Goal: Communication & Community: Answer question/provide support

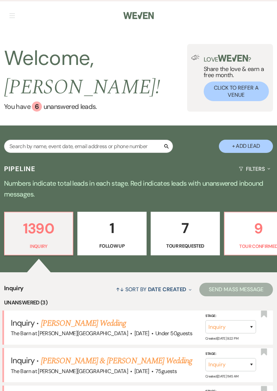
click at [251, 236] on p "9" at bounding box center [259, 228] width 60 height 23
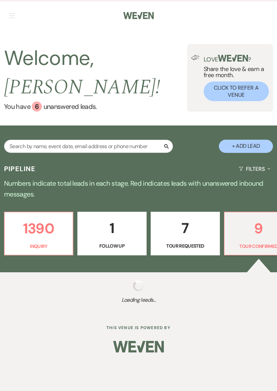
select select "4"
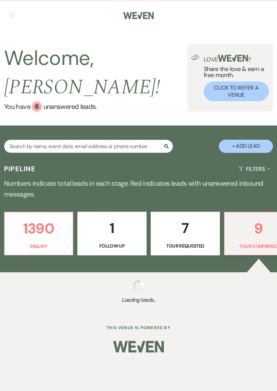
select select "4"
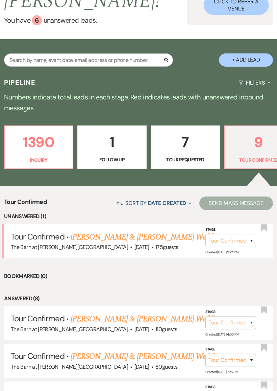
click at [179, 235] on link "[PERSON_NAME] & [PERSON_NAME] Wedding" at bounding box center [147, 237] width 152 height 12
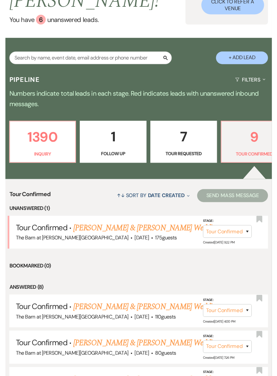
scroll to position [15, 0]
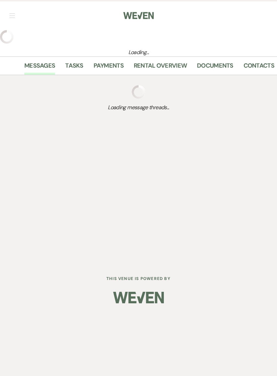
select select "4"
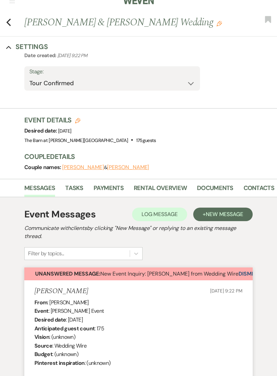
select select "3"
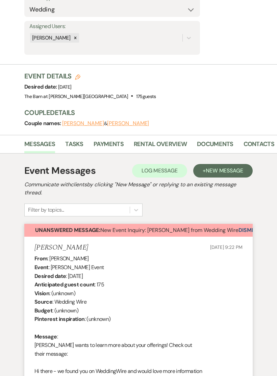
click at [239, 229] on span "Unanswered Message: New Event Inquiry: [PERSON_NAME] from Wedding Wire" at bounding box center [137, 230] width 204 height 7
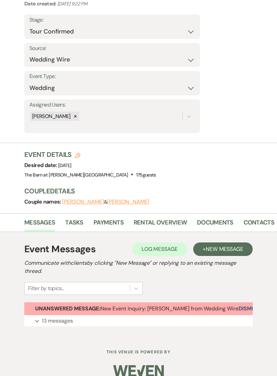
click at [70, 319] on p "13 messages" at bounding box center [57, 321] width 31 height 9
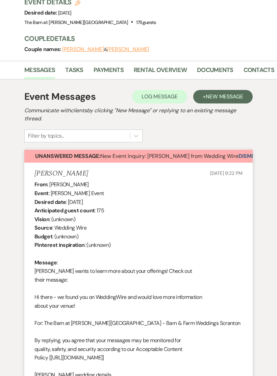
scroll to position [218, 0]
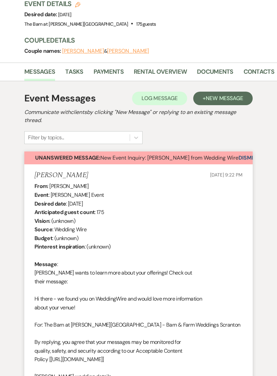
click at [246, 159] on button "Dismiss Alert" at bounding box center [258, 158] width 39 height 13
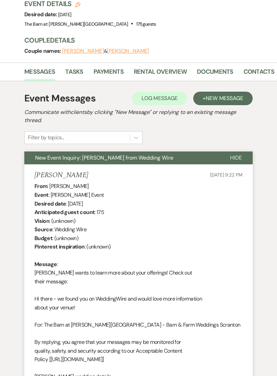
click at [238, 154] on span "Hide" at bounding box center [236, 157] width 12 height 7
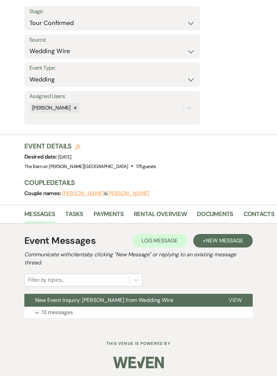
click at [221, 240] on span "New Message" at bounding box center [225, 240] width 38 height 7
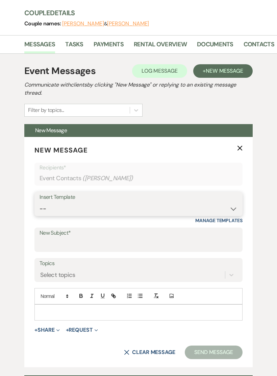
click at [180, 203] on select "-- Gravers Inquiry - out of season Gravers booking form Gravers Contract and de…" at bounding box center [139, 209] width 198 height 13
select select "400"
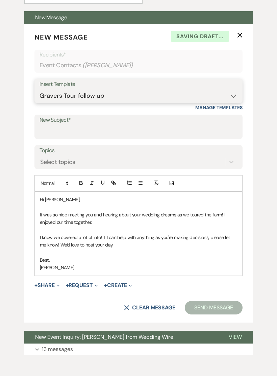
scroll to position [358, 0]
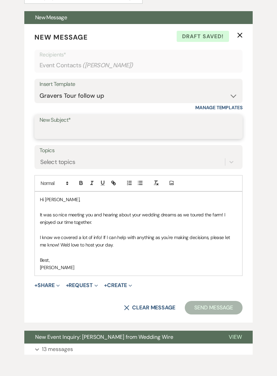
click at [117, 131] on input "New Subject*" at bounding box center [139, 131] width 198 height 13
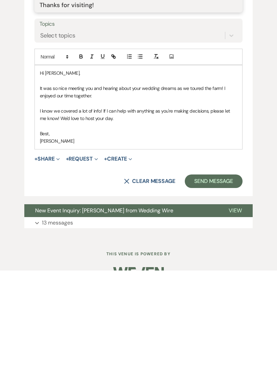
type input "Thanks for visiting!"
click at [222, 280] on button "Send Message" at bounding box center [214, 287] width 58 height 14
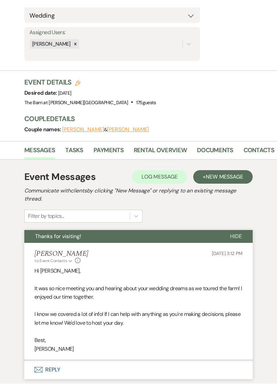
scroll to position [0, 0]
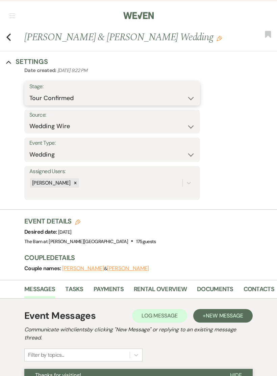
click at [70, 97] on select "Inquiry Follow Up Tour Requested Tour Confirmed Toured Proposal Sent Booked Lost" at bounding box center [112, 98] width 166 height 13
select select "5"
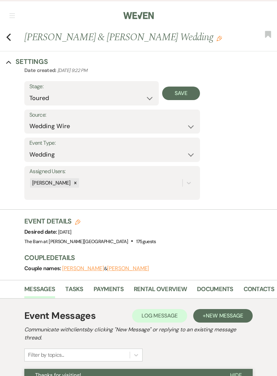
click at [184, 97] on button "Save" at bounding box center [181, 94] width 38 height 14
click at [7, 40] on icon "Previous" at bounding box center [8, 37] width 5 height 8
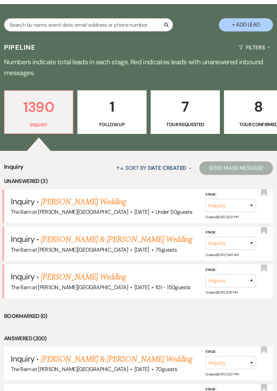
scroll to position [121, 0]
click at [253, 112] on p "8" at bounding box center [259, 106] width 61 height 23
select select "4"
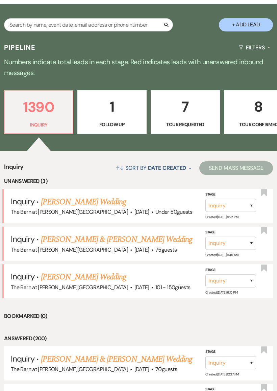
select select "4"
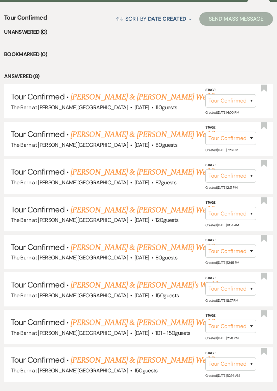
scroll to position [271, 0]
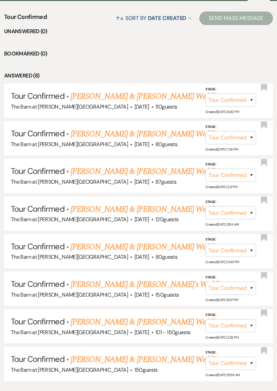
click at [148, 205] on link "[PERSON_NAME] & [PERSON_NAME] Wedding" at bounding box center [147, 209] width 152 height 12
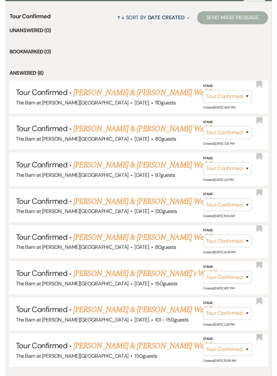
scroll to position [15, 0]
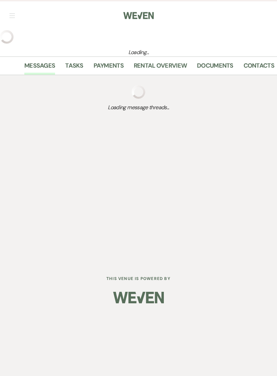
select select "4"
select select "5"
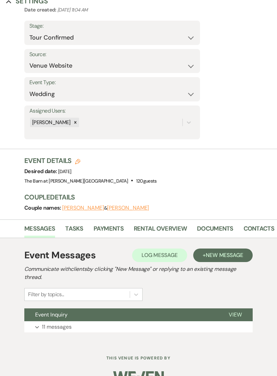
scroll to position [67, 0]
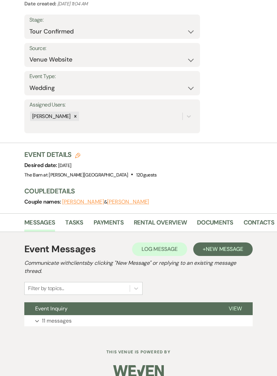
click at [105, 315] on button "Expand 11 messages" at bounding box center [138, 321] width 229 height 12
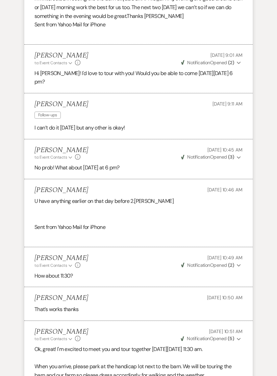
scroll to position [922, 0]
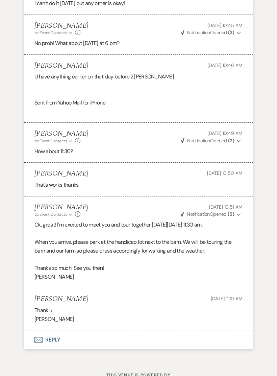
click at [86, 330] on button "Envelope Reply" at bounding box center [138, 339] width 229 height 19
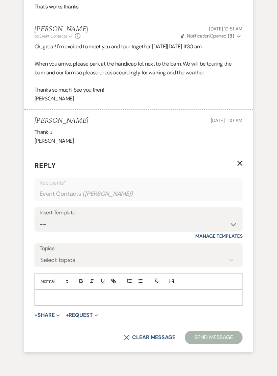
scroll to position [1111, 0]
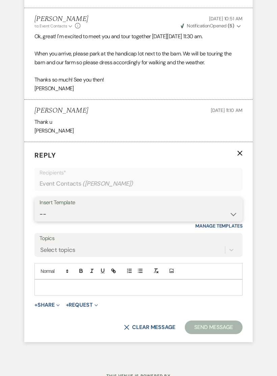
click at [163, 208] on select "-- Gravers Inquiry - out of season Gravers booking form Gravers Contract and de…" at bounding box center [139, 214] width 198 height 13
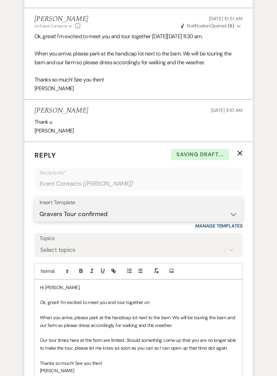
click at [223, 208] on select "-- Gravers Inquiry - out of season Gravers booking form Gravers Contract and de…" at bounding box center [139, 214] width 198 height 13
select select "536"
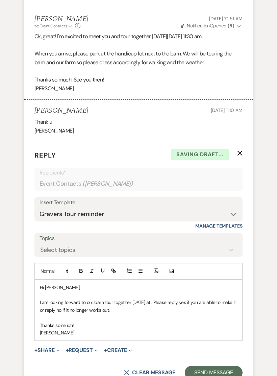
click at [156, 299] on p "I am looking forward to our barn tour together [DATE] at . Please reply yes if …" at bounding box center [139, 306] width 198 height 15
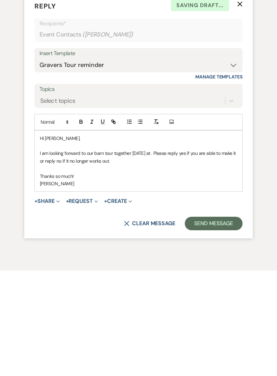
click at [156, 255] on p "I am looking forward to our barn tour together [DATE] at . Please reply yes if …" at bounding box center [139, 262] width 198 height 15
click at [158, 255] on p "I am looking forward to our barn tour together [DATE] at . Please reply yes if …" at bounding box center [139, 262] width 198 height 15
click at [157, 255] on p "I am looking forward to our barn tour together [DATE] at . Please reply yes if …" at bounding box center [139, 262] width 198 height 15
click at [180, 255] on p "I am looking forward to our barn tour together [DATE] at . Please reply yes if …" at bounding box center [139, 262] width 198 height 15
click at [223, 322] on button "Send Message" at bounding box center [214, 329] width 58 height 14
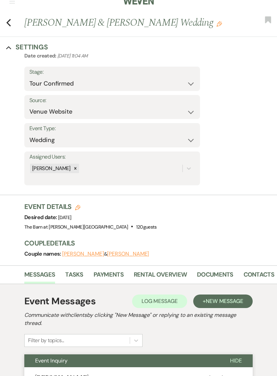
scroll to position [0, 0]
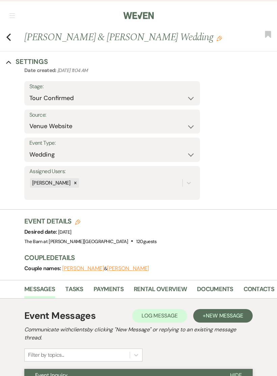
click at [10, 39] on icon "Previous" at bounding box center [8, 37] width 5 height 8
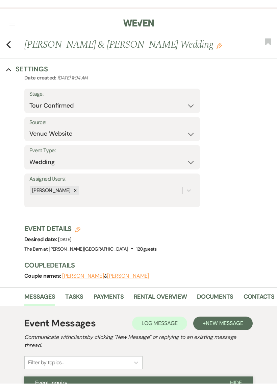
scroll to position [313, 0]
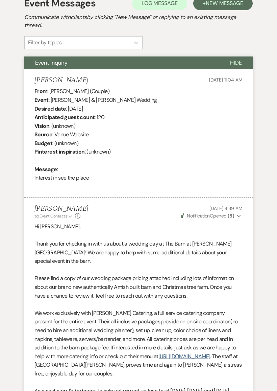
select select "4"
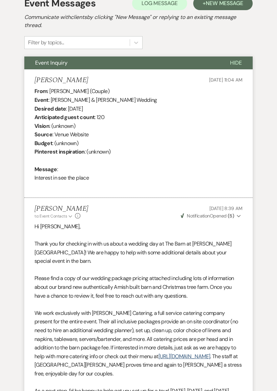
select select "4"
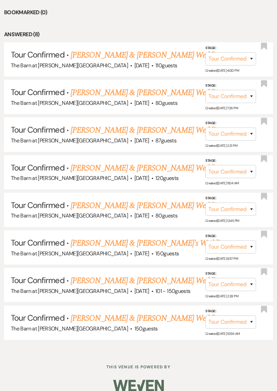
click at [166, 312] on link "[PERSON_NAME] & [PERSON_NAME] Wedding" at bounding box center [147, 318] width 152 height 12
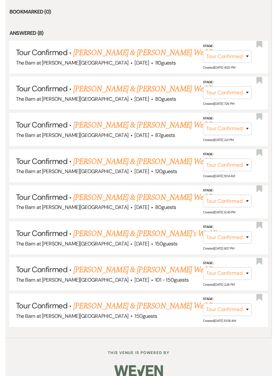
scroll to position [15, 0]
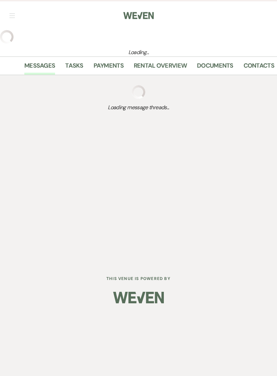
select select "4"
select select "17"
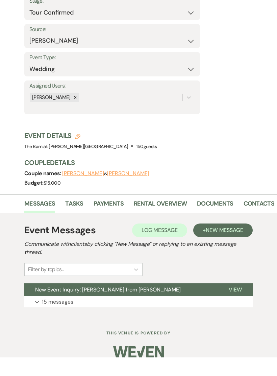
scroll to position [67, 0]
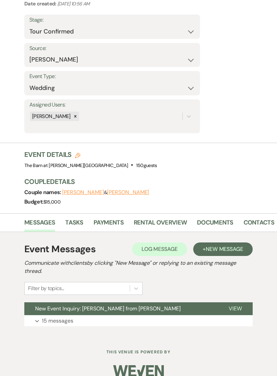
click at [221, 248] on span "New Message" at bounding box center [225, 249] width 38 height 7
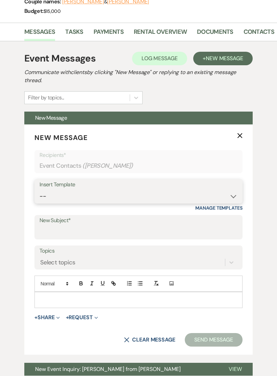
click at [156, 193] on select "-- Gravers Inquiry - out of season Gravers booking form Gravers Contract and de…" at bounding box center [139, 196] width 198 height 13
select select "400"
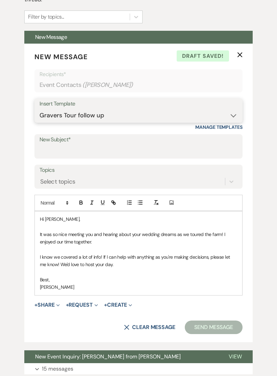
scroll to position [303, 0]
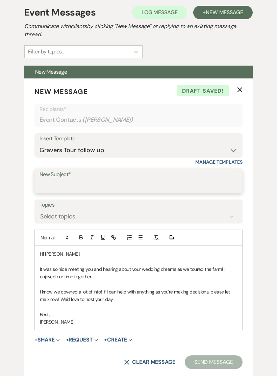
click at [66, 183] on input "New Subject*" at bounding box center [139, 186] width 198 height 13
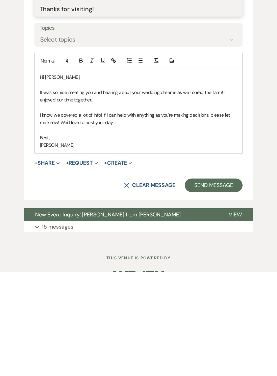
type input "Thanks for visiting!"
click at [216, 282] on button "Send Message" at bounding box center [214, 289] width 58 height 14
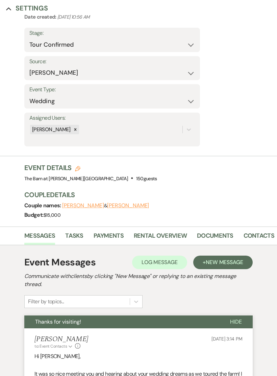
scroll to position [0, 0]
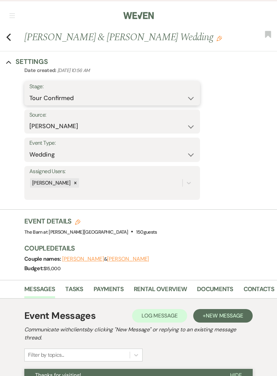
click at [67, 96] on select "Inquiry Follow Up Tour Requested Tour Confirmed Toured Proposal Sent Booked Lost" at bounding box center [112, 98] width 166 height 13
select select "5"
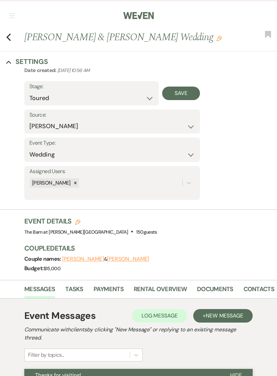
click at [185, 98] on button "Save" at bounding box center [181, 94] width 38 height 14
click at [8, 38] on use "button" at bounding box center [8, 36] width 4 height 7
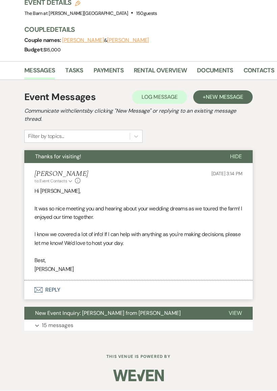
select select "4"
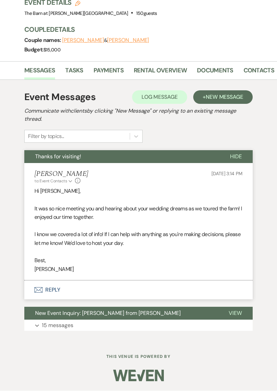
select select "4"
select select "5"
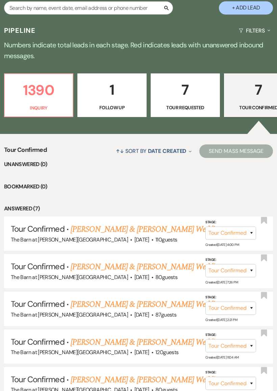
scroll to position [137, 0]
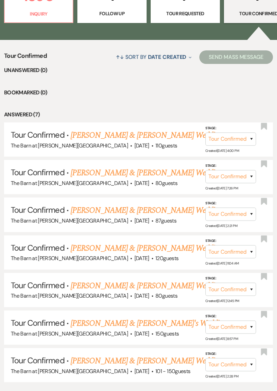
click at [136, 317] on link "[PERSON_NAME] & [PERSON_NAME]'s Wedding" at bounding box center [149, 323] width 156 height 12
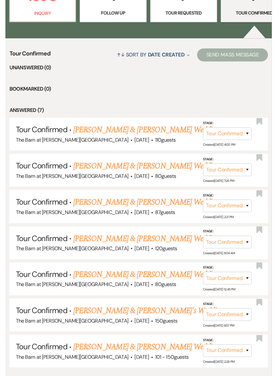
scroll to position [15, 0]
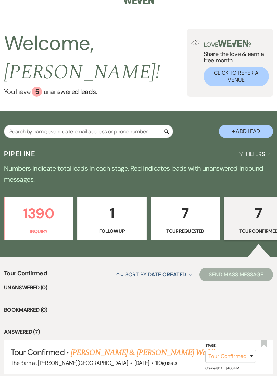
select select "4"
select select "5"
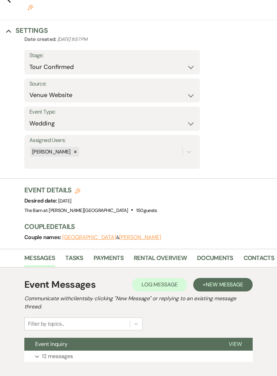
scroll to position [67, 0]
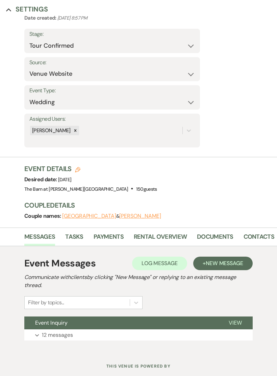
click at [81, 329] on button "Expand 12 messages" at bounding box center [138, 335] width 229 height 12
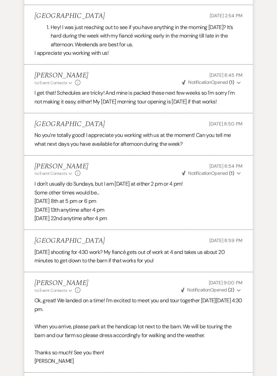
scroll to position [1026, 0]
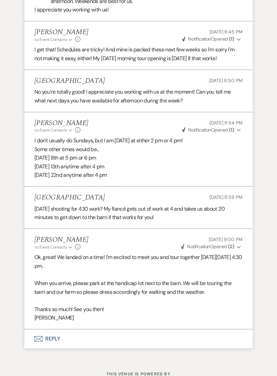
click at [65, 329] on button "Envelope Reply" at bounding box center [138, 338] width 229 height 19
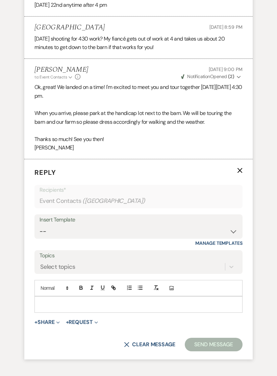
scroll to position [1215, 0]
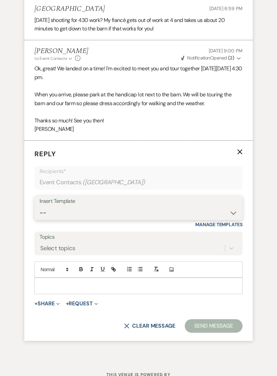
click at [144, 206] on select "-- Gravers Inquiry - out of season Gravers booking form Gravers Contract and de…" at bounding box center [139, 212] width 198 height 13
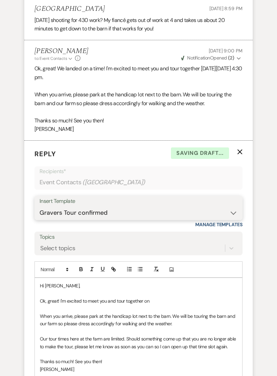
click at [151, 206] on select "-- Gravers Inquiry - out of season Gravers booking form Gravers Contract and de…" at bounding box center [139, 212] width 198 height 13
select select "536"
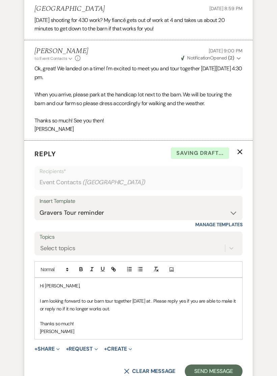
click at [157, 297] on p "I am looking forward to our barn tour together [DATE] at . Please reply yes if …" at bounding box center [139, 304] width 198 height 15
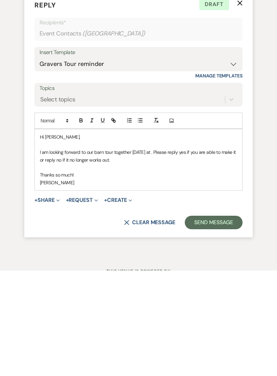
click at [156, 254] on p "I am looking forward to our barn tour together [DATE] at . Please reply yes if …" at bounding box center [139, 261] width 198 height 15
click at [150, 269] on p at bounding box center [139, 272] width 198 height 7
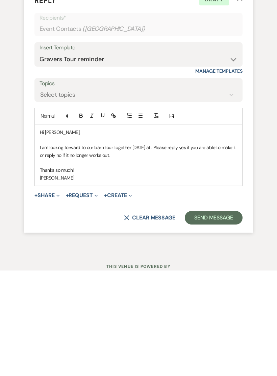
scroll to position [1263, 0]
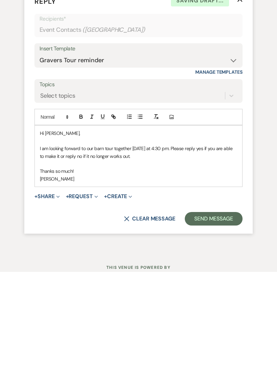
click at [216, 316] on button "Send Message" at bounding box center [214, 323] width 58 height 14
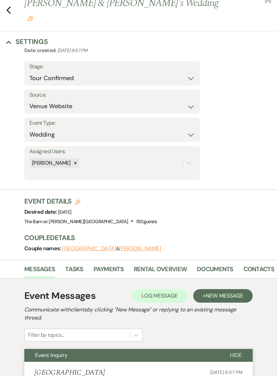
scroll to position [0, 0]
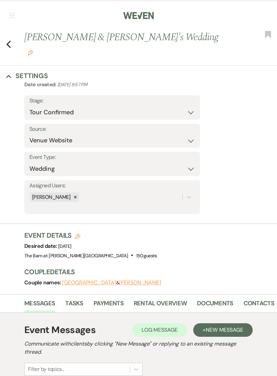
click at [9, 41] on use "button" at bounding box center [8, 44] width 4 height 7
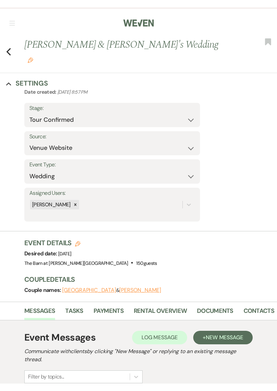
scroll to position [276, 0]
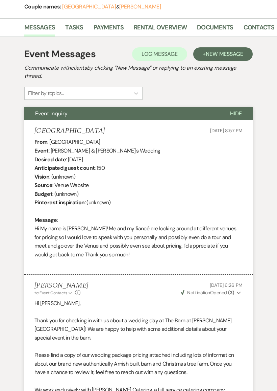
select select "4"
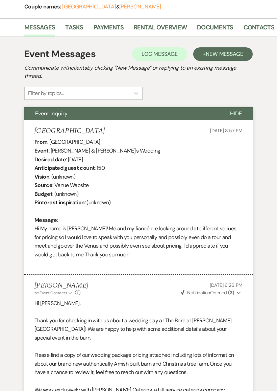
select select "4"
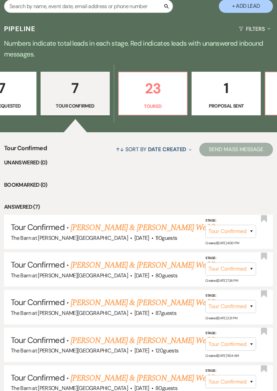
scroll to position [0, 185]
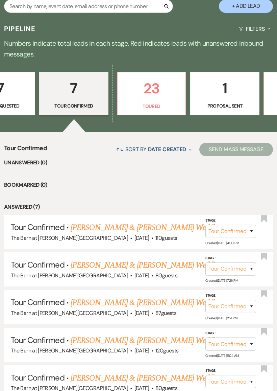
click at [149, 97] on p "23" at bounding box center [152, 88] width 60 height 23
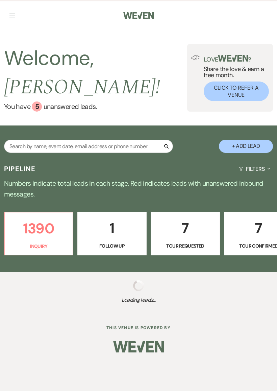
select select "5"
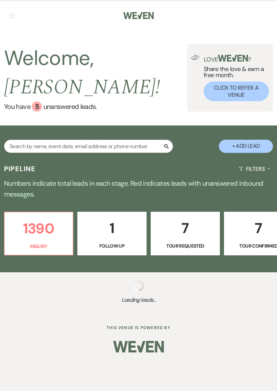
select select "5"
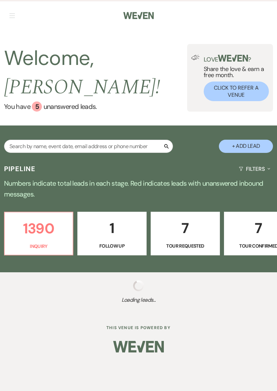
select select "5"
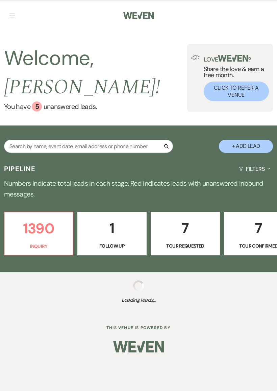
select select "5"
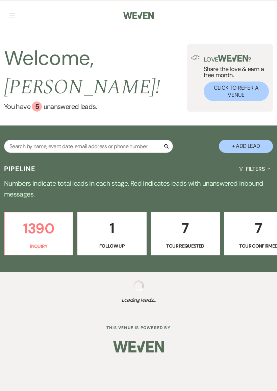
select select "5"
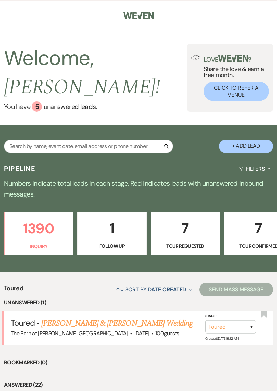
click at [160, 321] on link "[PERSON_NAME] & [PERSON_NAME] Wedding" at bounding box center [117, 323] width 152 height 12
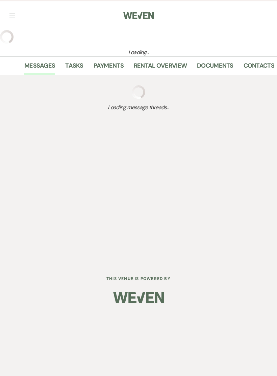
select select "5"
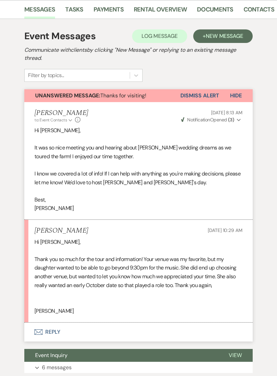
scroll to position [337, 0]
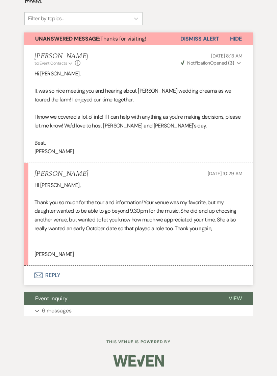
click at [81, 285] on button "Envelope Reply" at bounding box center [138, 275] width 229 height 19
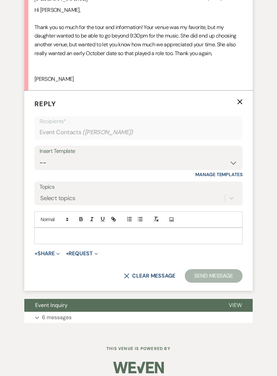
scroll to position [518, 0]
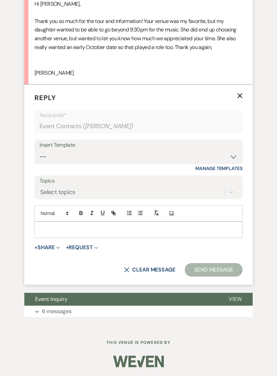
click at [135, 233] on p at bounding box center [139, 229] width 198 height 7
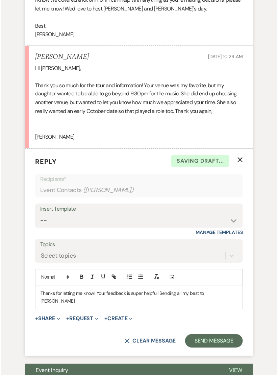
scroll to position [446, 0]
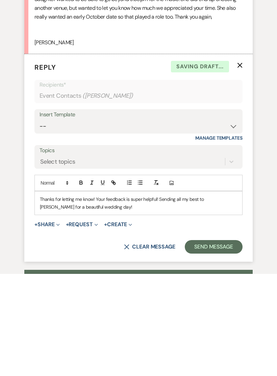
click at [157, 298] on p "Thanks for letting me know! Your feedback is super helpful! Sending all my best…" at bounding box center [139, 305] width 198 height 15
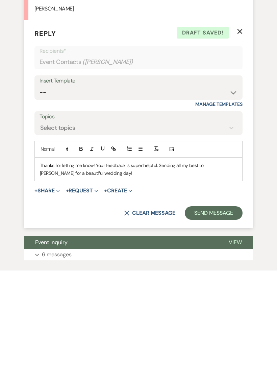
click at [216, 312] on button "Send Message" at bounding box center [214, 319] width 58 height 14
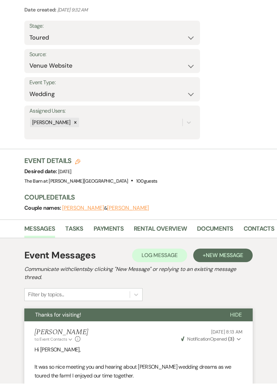
scroll to position [0, 0]
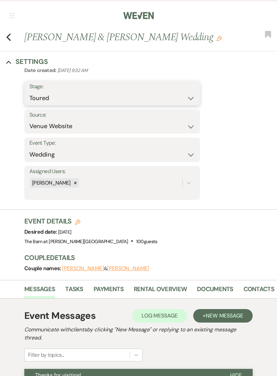
click at [112, 105] on select "Inquiry Follow Up Tour Requested Tour Confirmed Toured Proposal Sent Booked Lost" at bounding box center [112, 98] width 166 height 13
select select "8"
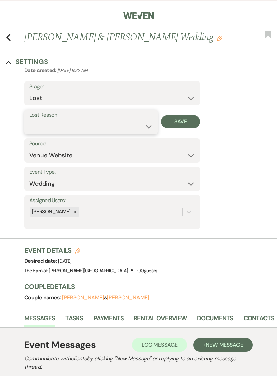
click at [142, 133] on select "Booked Elsewhere Budget Date Unavailable No Response Not a Good Match Capacity …" at bounding box center [90, 126] width 123 height 13
select select "6"
click at [186, 129] on button "Save" at bounding box center [180, 122] width 39 height 14
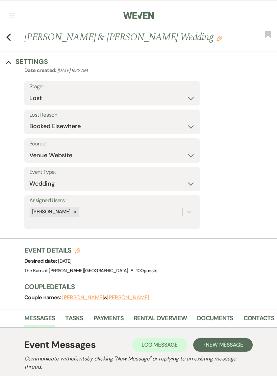
click at [8, 41] on use "button" at bounding box center [8, 36] width 4 height 7
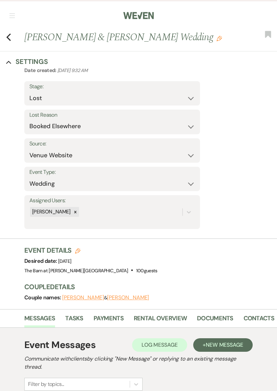
select select "5"
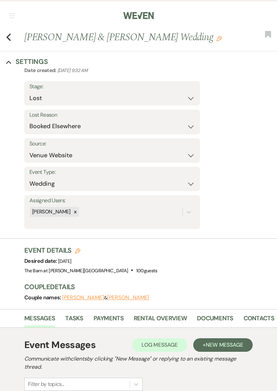
select select "5"
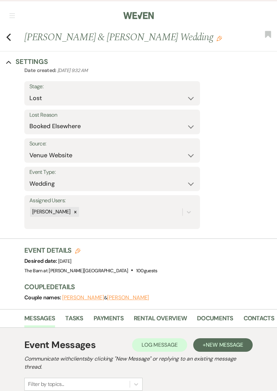
select select "5"
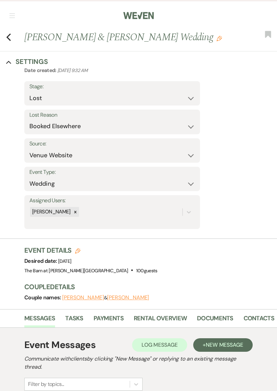
select select "5"
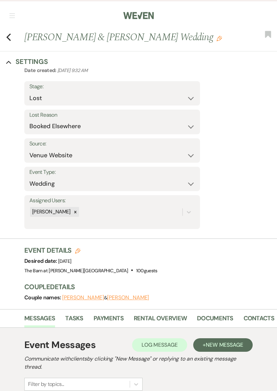
select select "5"
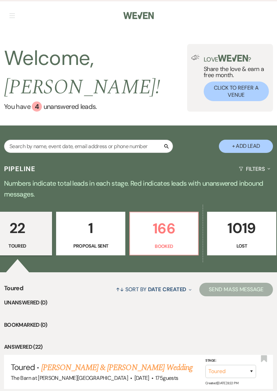
scroll to position [0, 319]
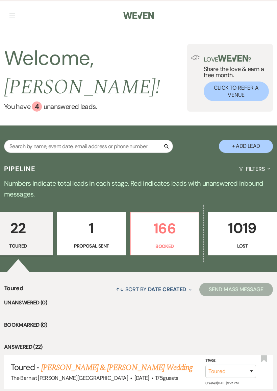
click at [171, 233] on p "166" at bounding box center [165, 228] width 60 height 23
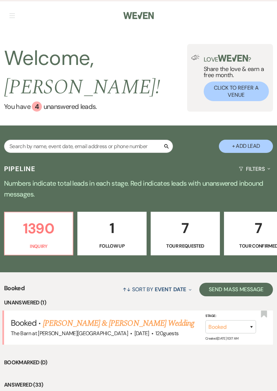
click at [163, 324] on link "[PERSON_NAME] & [PERSON_NAME] Wedding" at bounding box center [119, 323] width 152 height 12
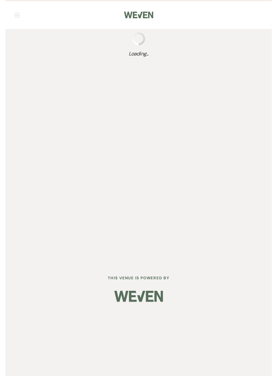
scroll to position [15, 0]
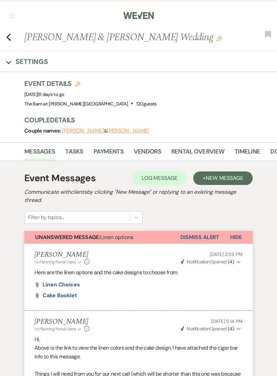
click at [9, 37] on icon "Previous" at bounding box center [8, 37] width 5 height 8
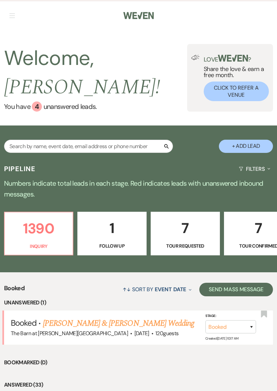
click at [57, 238] on p "1390" at bounding box center [39, 228] width 60 height 23
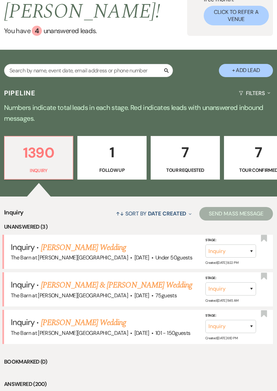
scroll to position [91, 0]
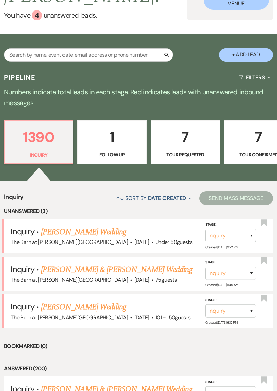
click at [102, 302] on link "[PERSON_NAME] Wedding" at bounding box center [84, 307] width 86 height 12
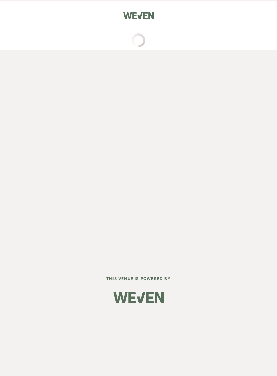
select select "2"
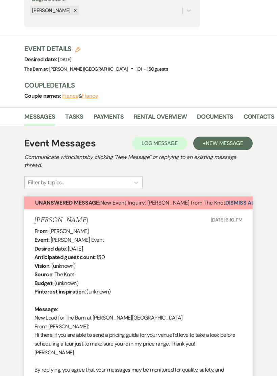
scroll to position [173, 0]
click at [236, 202] on button "Dismiss Alert" at bounding box center [245, 202] width 39 height 13
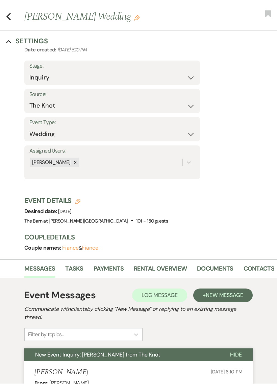
scroll to position [0, 0]
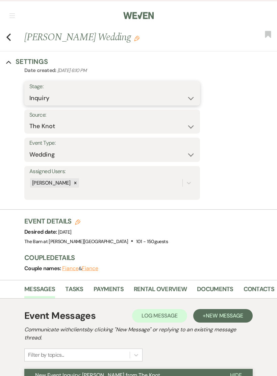
click at [79, 94] on select "Inquiry Follow Up Tour Requested Tour Confirmed Toured Proposal Sent Booked Lost" at bounding box center [112, 98] width 166 height 13
select select "8"
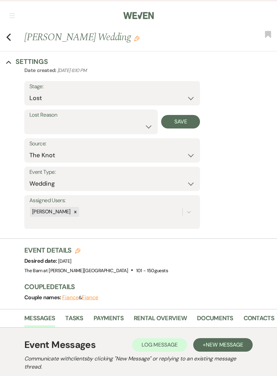
click at [186, 123] on button "Save" at bounding box center [180, 122] width 39 height 14
click at [8, 38] on use "button" at bounding box center [8, 36] width 4 height 7
select select "8"
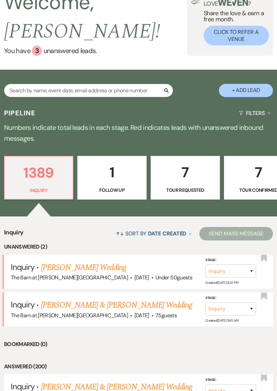
click at [134, 302] on link "[PERSON_NAME] & [PERSON_NAME] Wedding" at bounding box center [117, 305] width 152 height 12
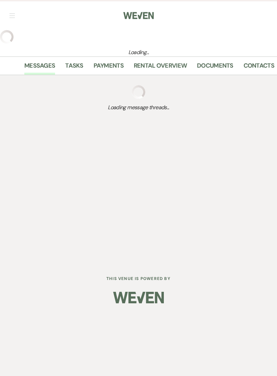
select select "5"
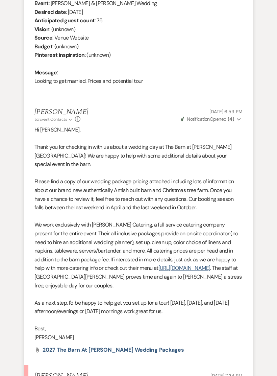
scroll to position [484, 0]
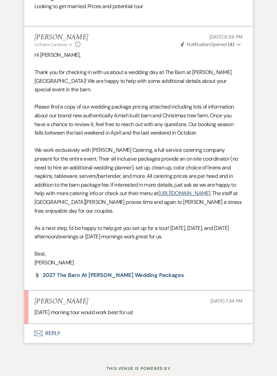
click at [74, 324] on button "Envelope Reply" at bounding box center [138, 333] width 229 height 19
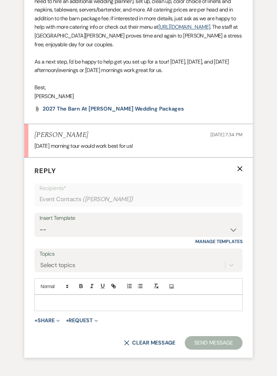
scroll to position [673, 0]
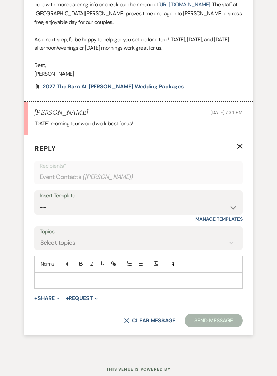
click at [92, 277] on p at bounding box center [139, 280] width 198 height 7
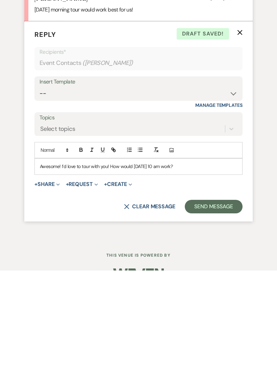
click at [222, 305] on button "Send Message" at bounding box center [214, 312] width 58 height 14
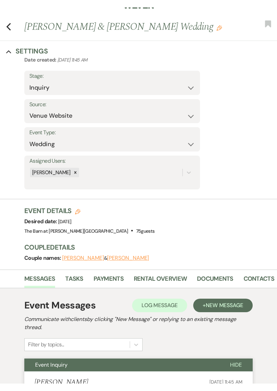
scroll to position [0, 0]
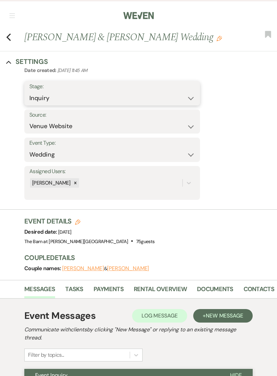
click at [83, 94] on select "Inquiry Follow Up Tour Requested Tour Confirmed Toured Proposal Sent Booked Lost" at bounding box center [112, 98] width 166 height 13
select select "2"
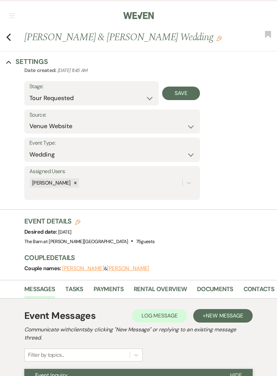
click at [185, 92] on button "Save" at bounding box center [181, 94] width 38 height 14
click at [9, 41] on icon "Previous" at bounding box center [8, 37] width 5 height 8
select select "2"
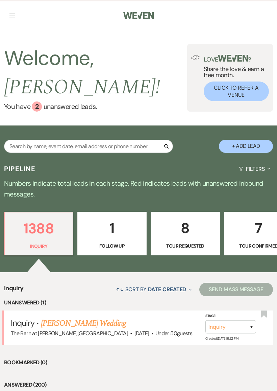
click at [94, 322] on link "[PERSON_NAME] Wedding" at bounding box center [84, 323] width 86 height 12
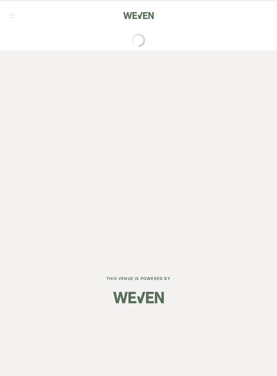
select select "2"
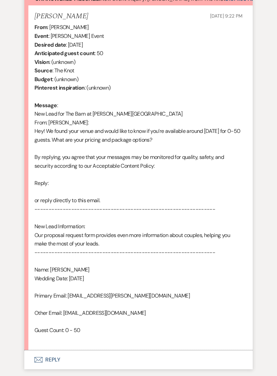
scroll to position [412, 0]
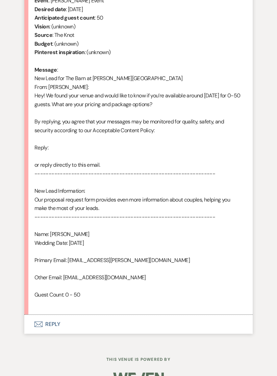
click at [94, 316] on button "Envelope Reply" at bounding box center [138, 324] width 229 height 19
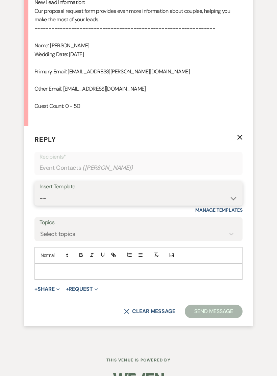
click at [179, 192] on select "-- Gravers Inquiry - out of season Gravers booking form Gravers Contract and de…" at bounding box center [139, 198] width 198 height 13
select select "6153"
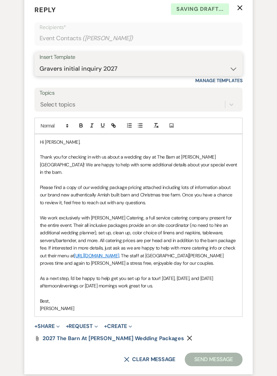
scroll to position [768, 0]
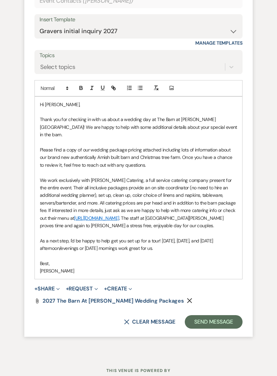
click at [217, 315] on button "Send Message" at bounding box center [214, 322] width 58 height 14
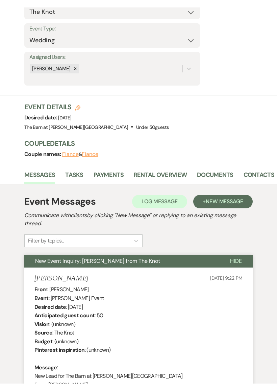
scroll to position [0, 0]
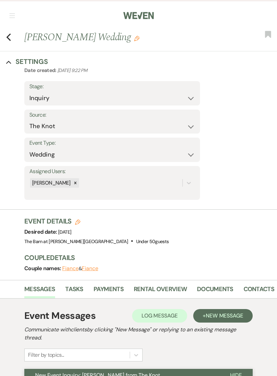
click at [10, 38] on icon "Previous" at bounding box center [8, 37] width 5 height 8
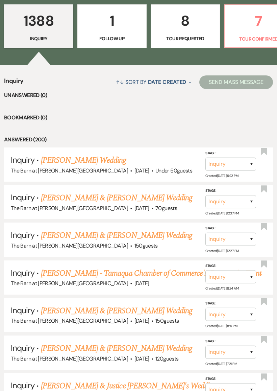
scroll to position [202, 0]
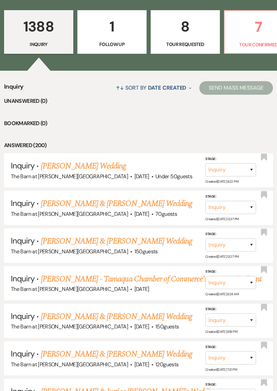
click at [255, 43] on p "Tour Confirmed" at bounding box center [259, 44] width 60 height 7
select select "4"
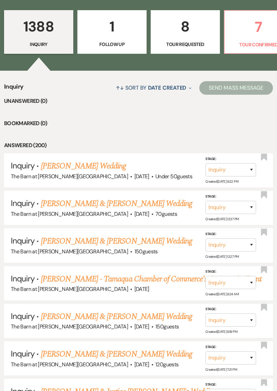
select select "4"
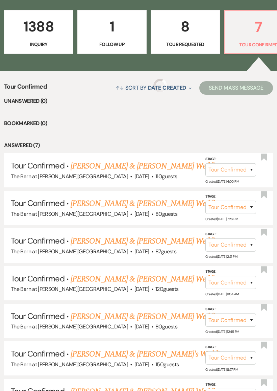
select select "4"
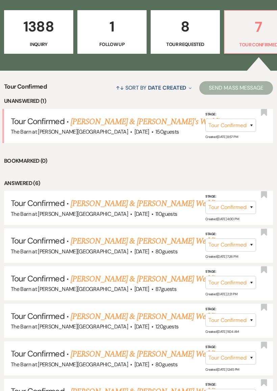
click at [117, 118] on link "[PERSON_NAME] & [PERSON_NAME]'s Wedding" at bounding box center [149, 122] width 156 height 12
select select "4"
select select "5"
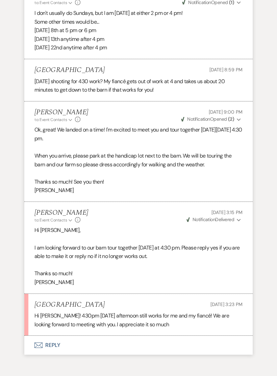
scroll to position [1158, 0]
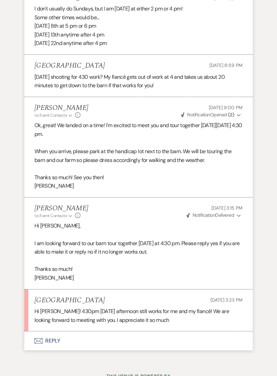
click at [84, 331] on button "Envelope Reply" at bounding box center [138, 340] width 229 height 19
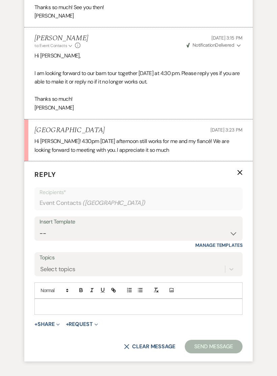
scroll to position [1347, 0]
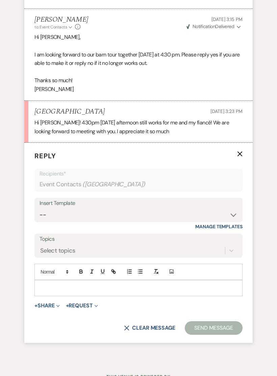
click at [100, 284] on p at bounding box center [139, 287] width 198 height 7
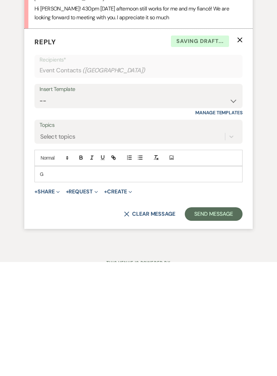
scroll to position [1355, 0]
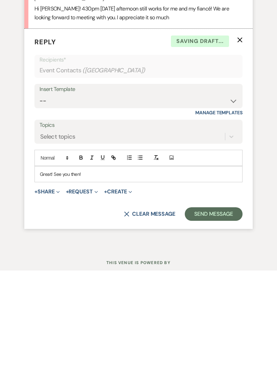
click at [207, 313] on button "Send Message" at bounding box center [214, 320] width 58 height 14
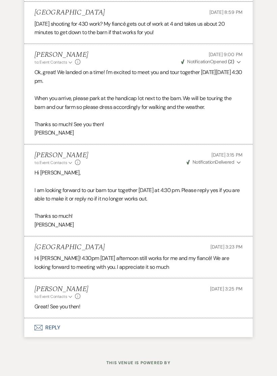
scroll to position [1197, 0]
